Goal: Browse casually

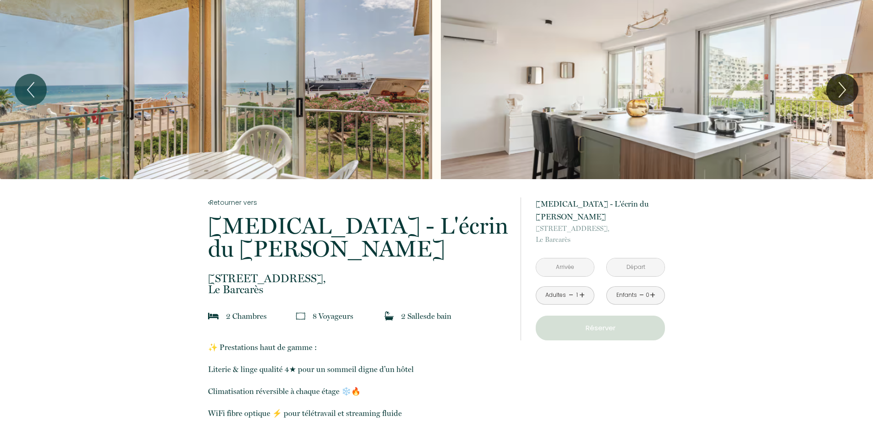
click at [337, 100] on div "Slideshow" at bounding box center [216, 89] width 432 height 179
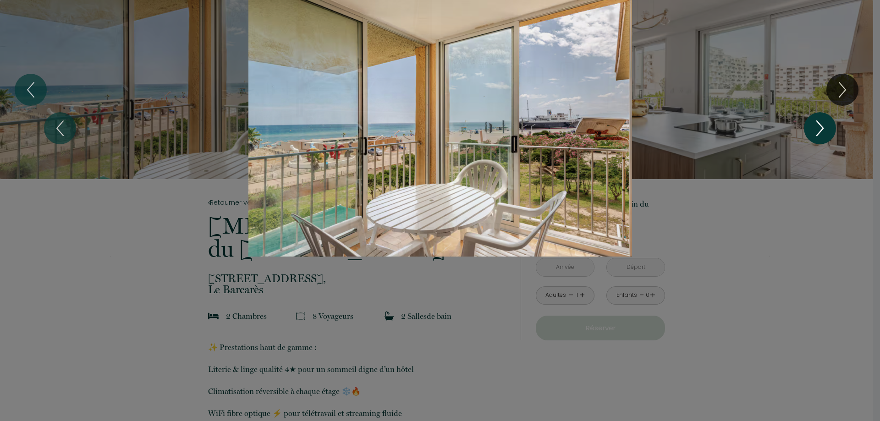
click at [821, 126] on icon "Next" at bounding box center [820, 128] width 6 height 15
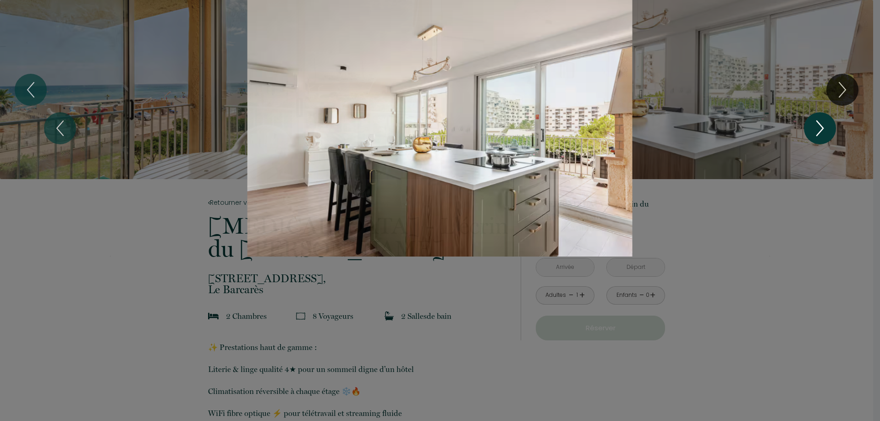
click at [821, 121] on icon "Next" at bounding box center [820, 129] width 19 height 28
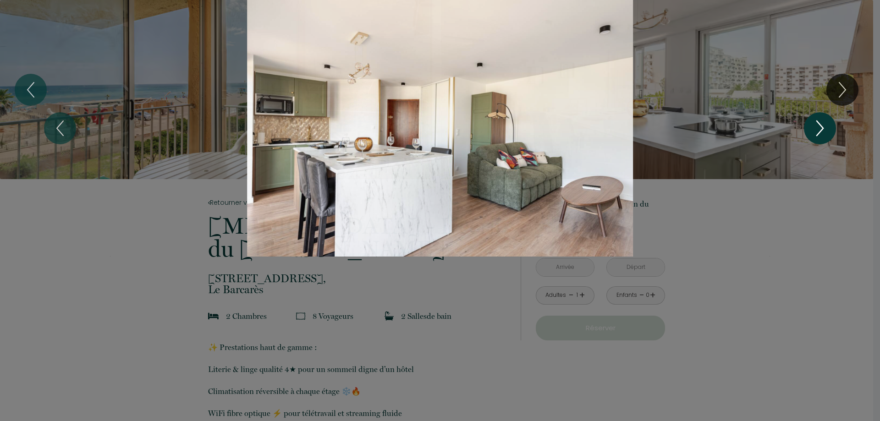
click at [821, 121] on icon "Next" at bounding box center [820, 129] width 19 height 28
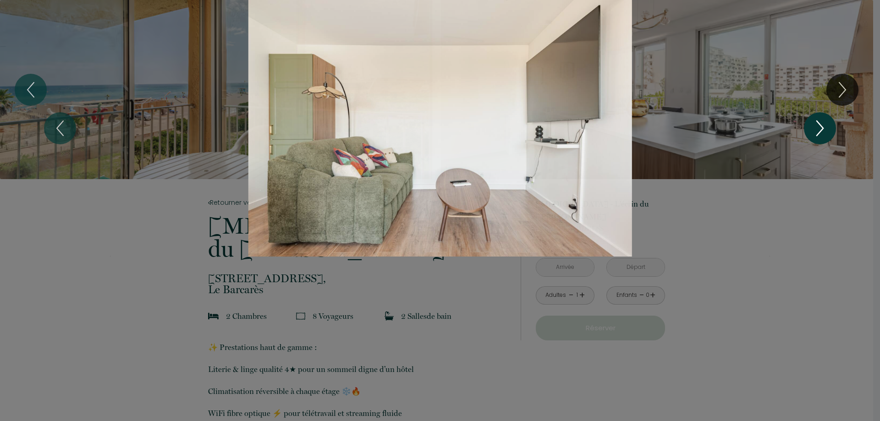
click at [821, 121] on icon "Next" at bounding box center [820, 129] width 19 height 28
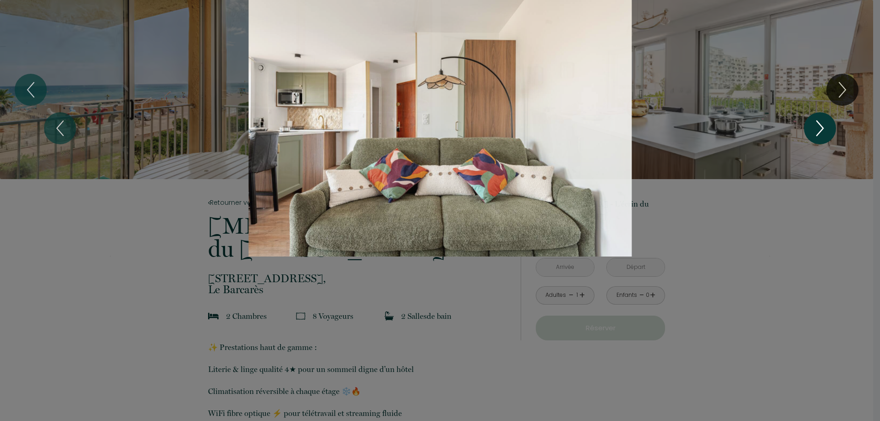
click at [821, 121] on icon "Next" at bounding box center [820, 129] width 19 height 28
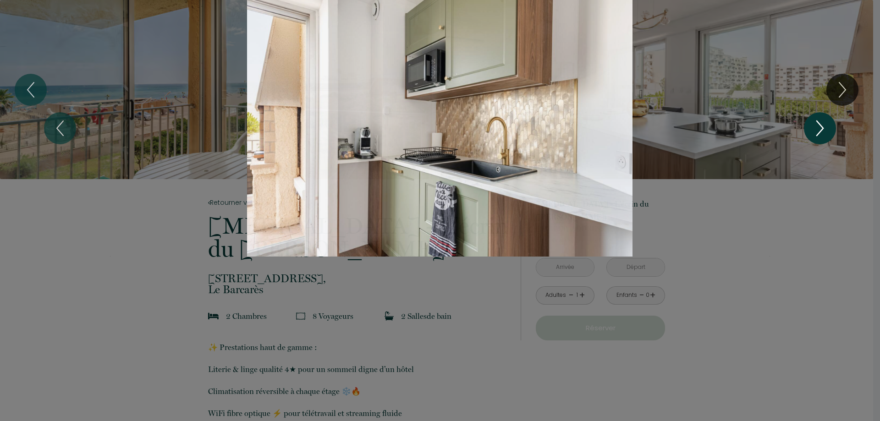
click at [821, 121] on icon "Next" at bounding box center [820, 129] width 19 height 28
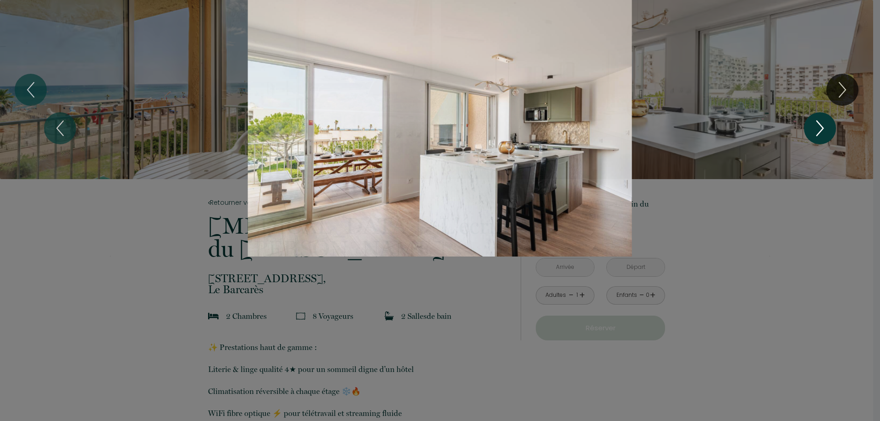
click at [821, 121] on icon "Next" at bounding box center [820, 129] width 19 height 28
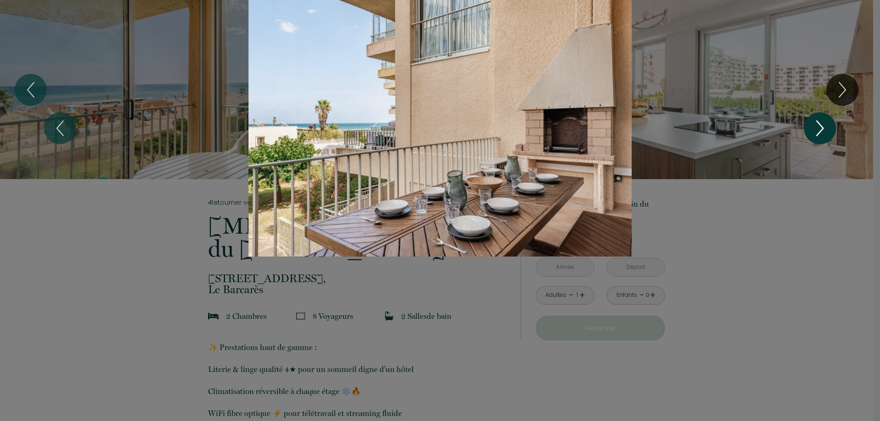
click at [821, 121] on icon "Next" at bounding box center [820, 129] width 19 height 28
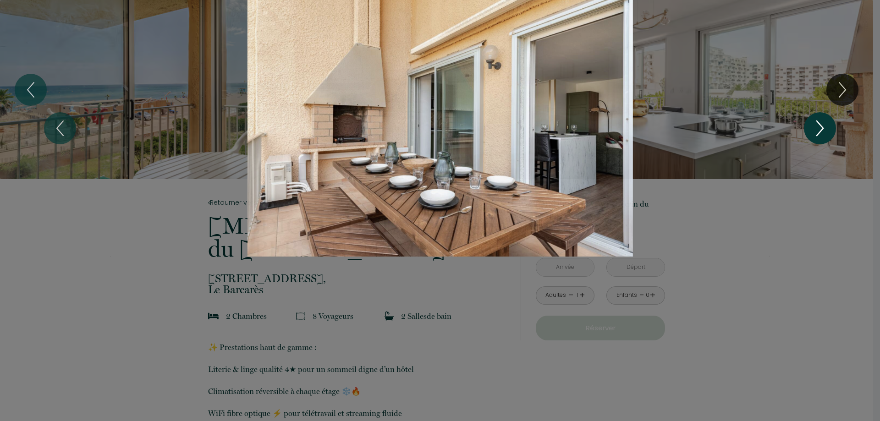
click at [821, 121] on icon "Next" at bounding box center [820, 129] width 19 height 28
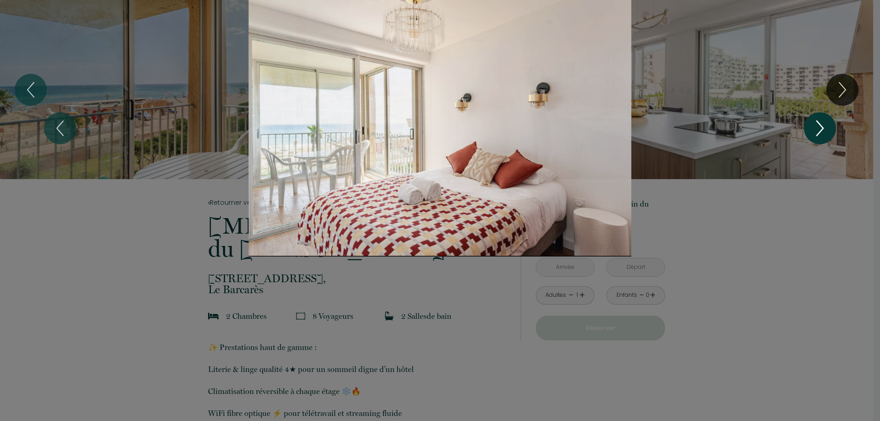
click at [821, 121] on icon "Next" at bounding box center [820, 129] width 19 height 28
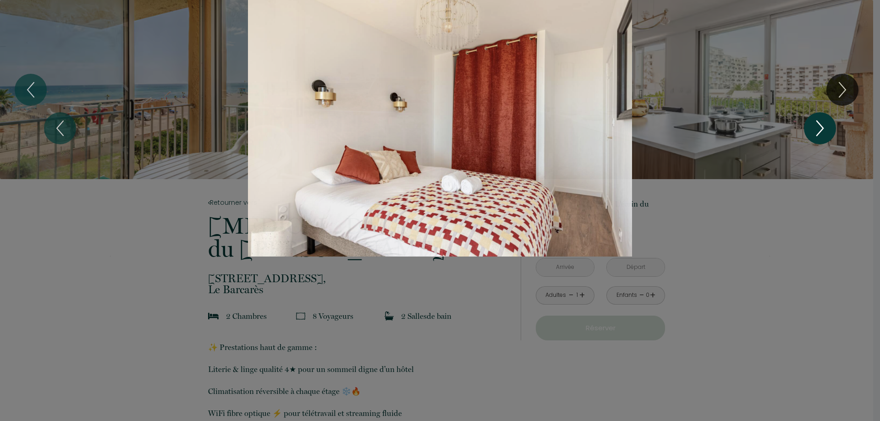
click at [821, 121] on icon "Next" at bounding box center [820, 129] width 19 height 28
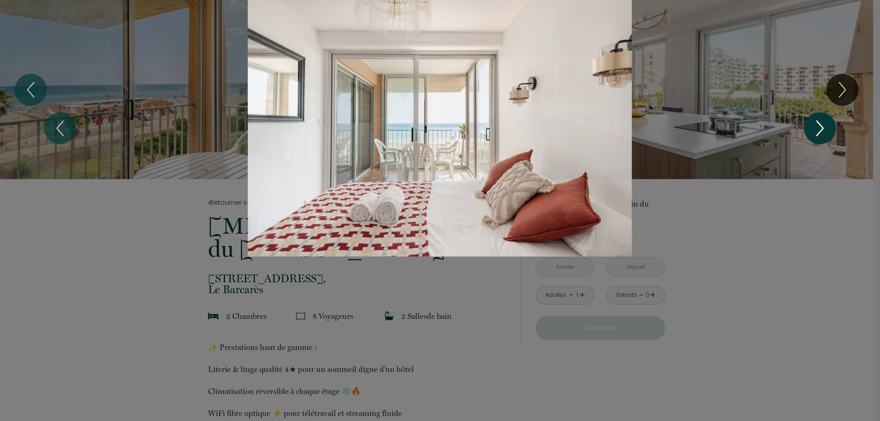
click at [821, 121] on icon "Next" at bounding box center [820, 129] width 19 height 28
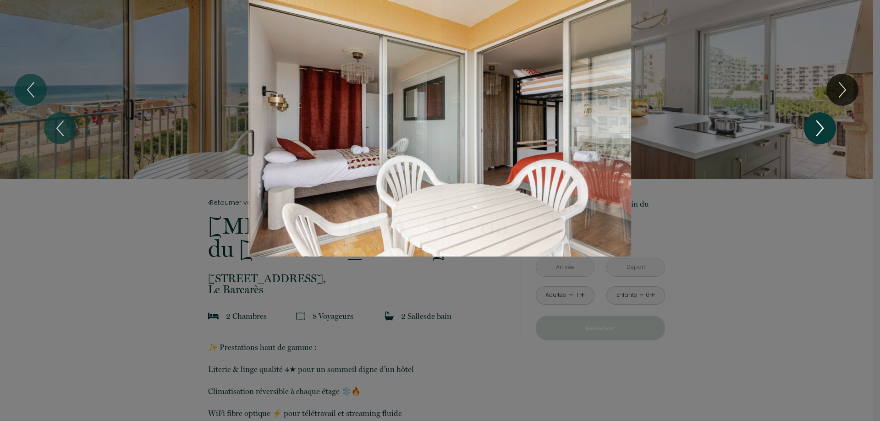
click at [821, 121] on icon "Next" at bounding box center [820, 129] width 19 height 28
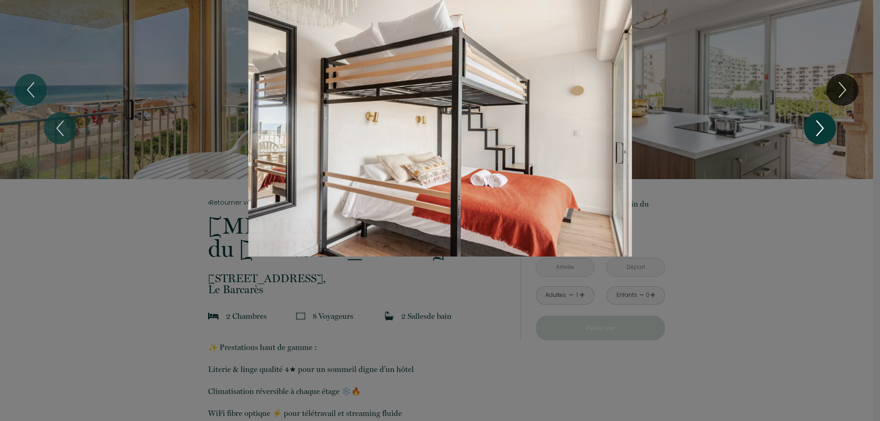
click at [821, 121] on icon "Next" at bounding box center [820, 129] width 19 height 28
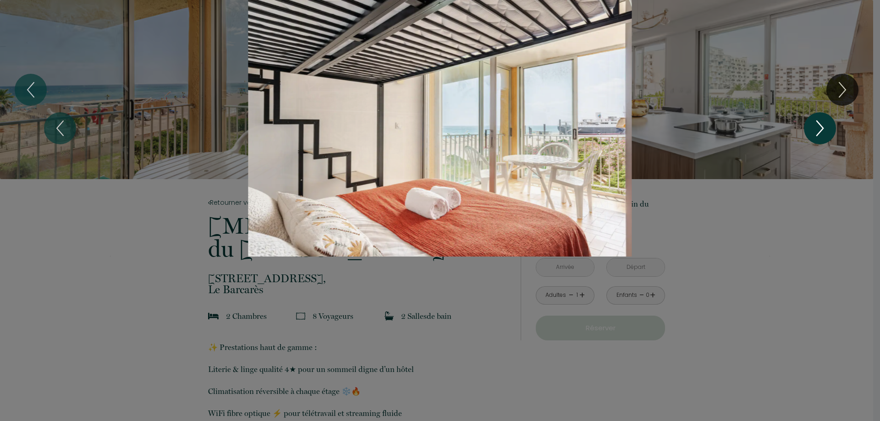
click at [821, 121] on icon "Next" at bounding box center [820, 129] width 19 height 28
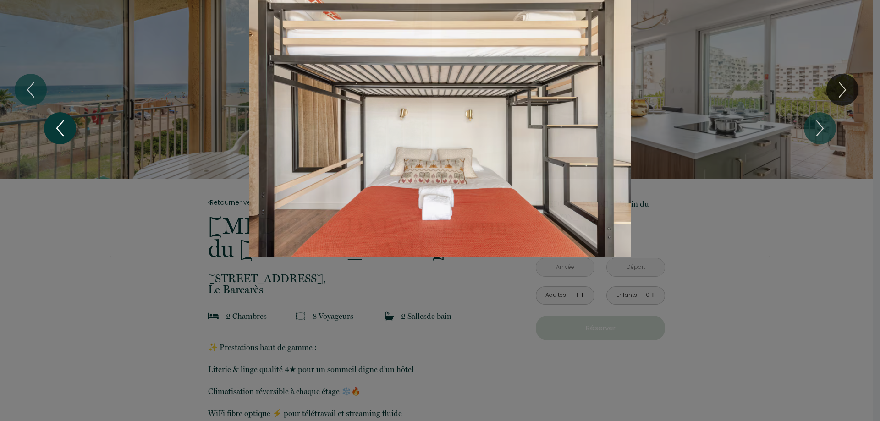
click at [61, 126] on icon "Previous" at bounding box center [59, 129] width 19 height 28
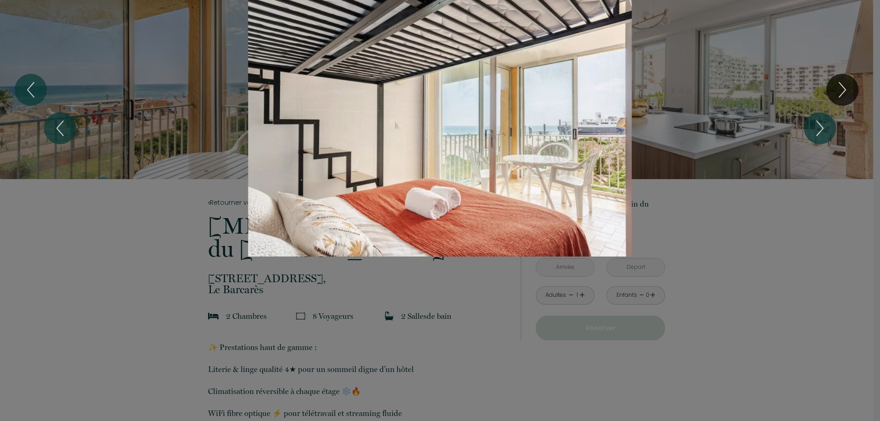
click at [247, 308] on div at bounding box center [440, 210] width 880 height 421
click at [116, 186] on div "Slideshow" at bounding box center [440, 128] width 660 height 257
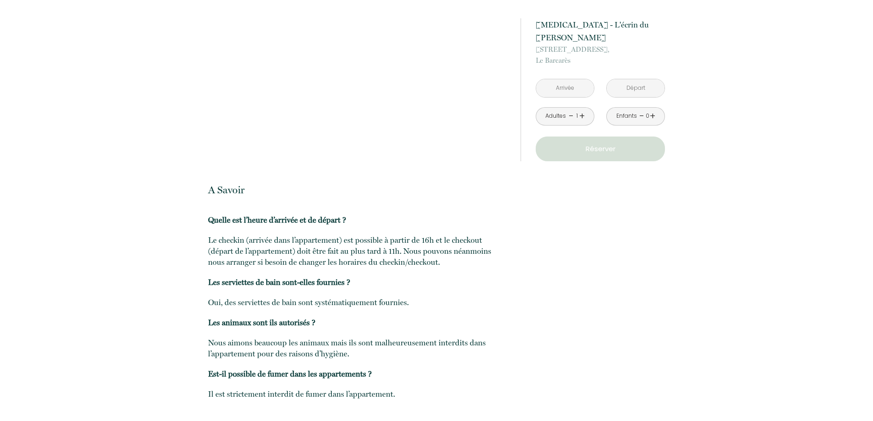
scroll to position [1994, 0]
